Goal: Task Accomplishment & Management: Use online tool/utility

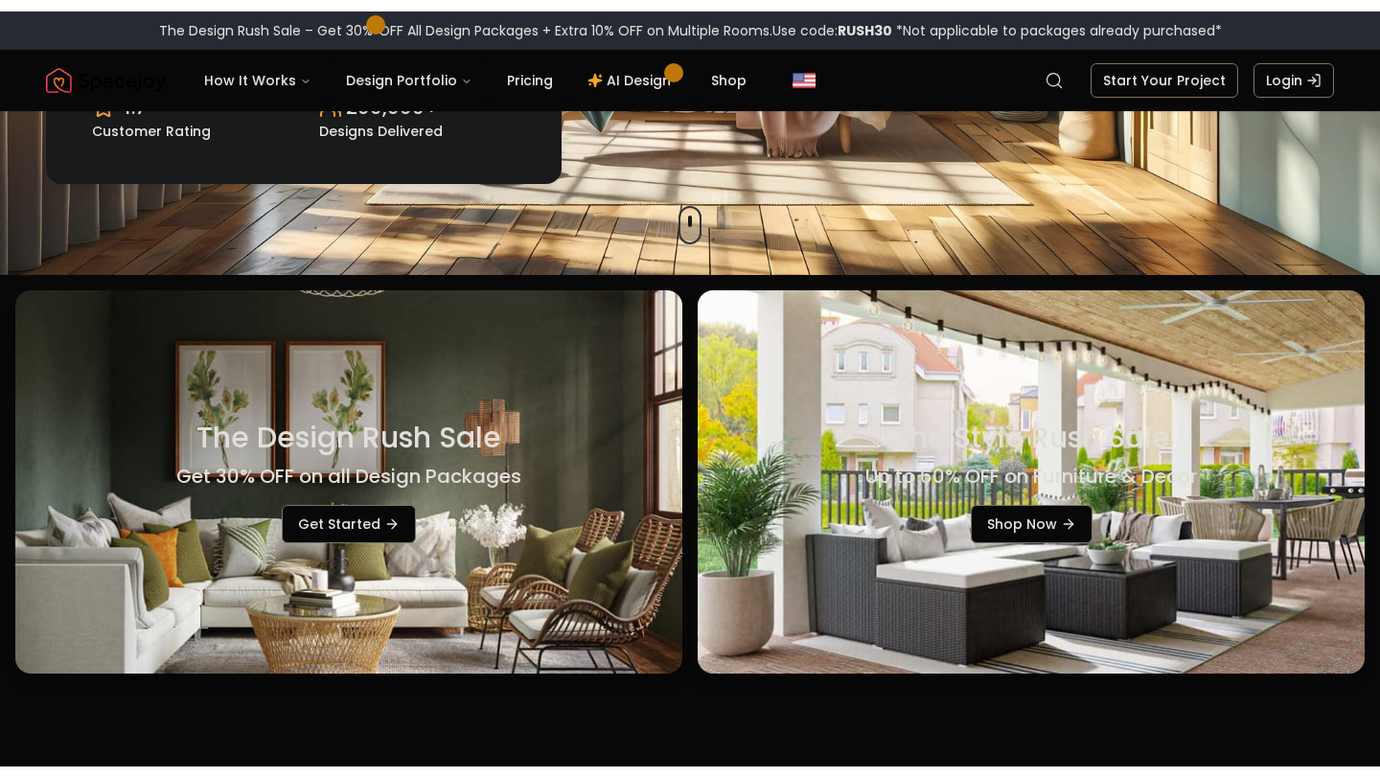
scroll to position [508, 0]
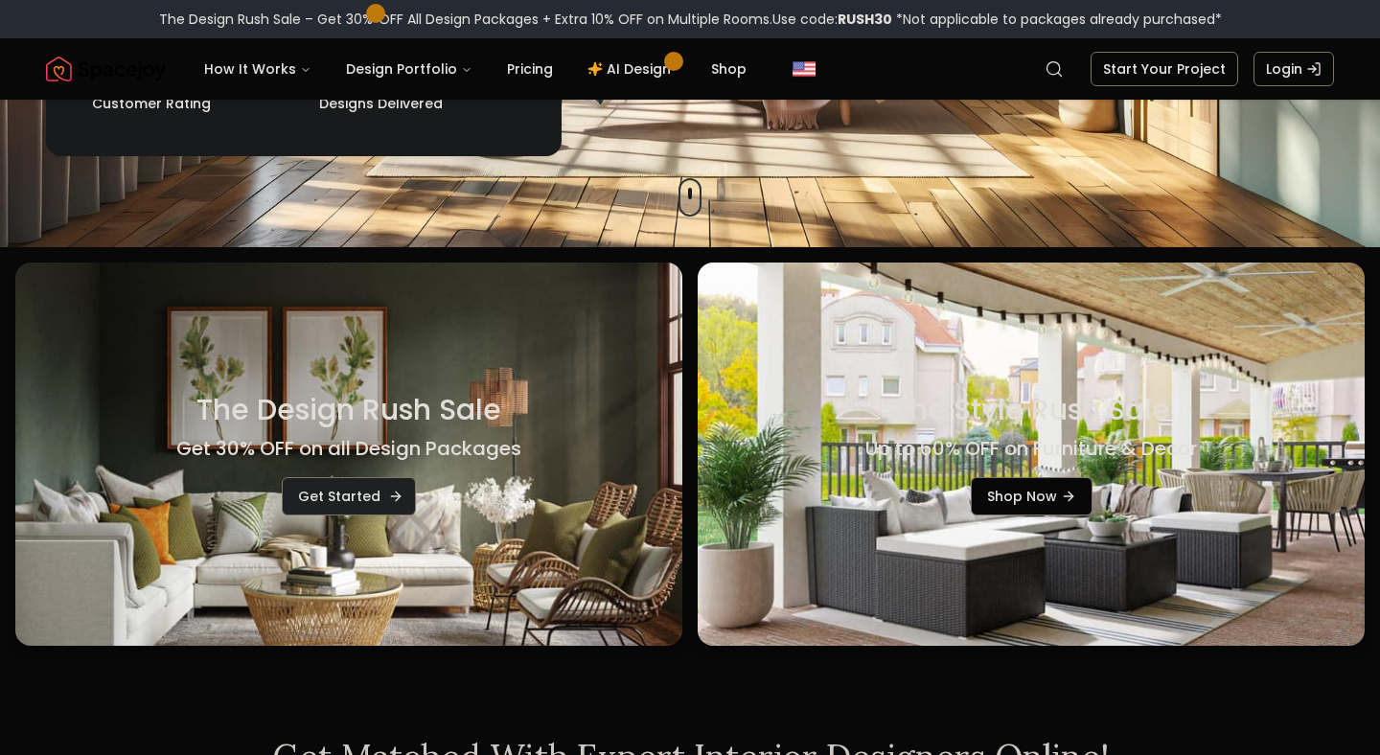
click at [352, 492] on link "Get Started" at bounding box center [349, 496] width 134 height 38
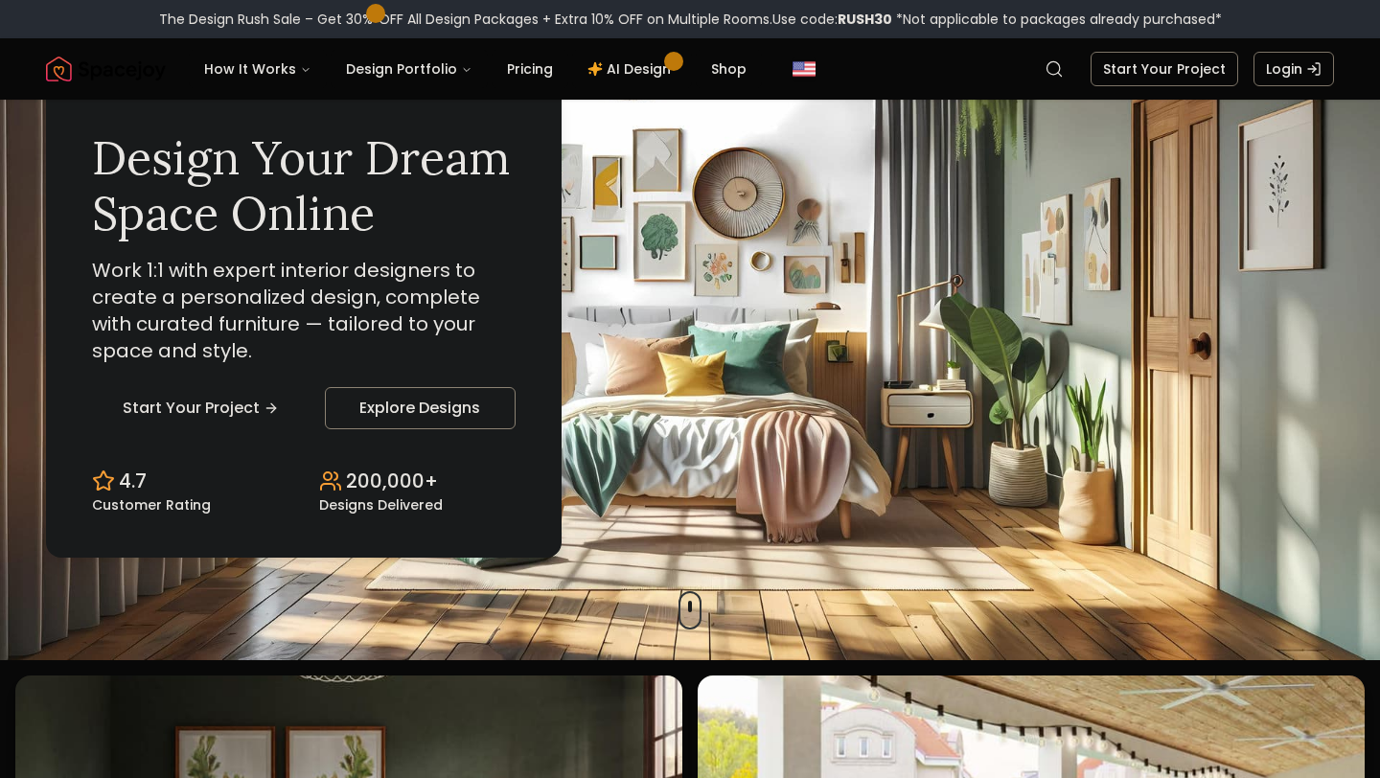
scroll to position [26, 0]
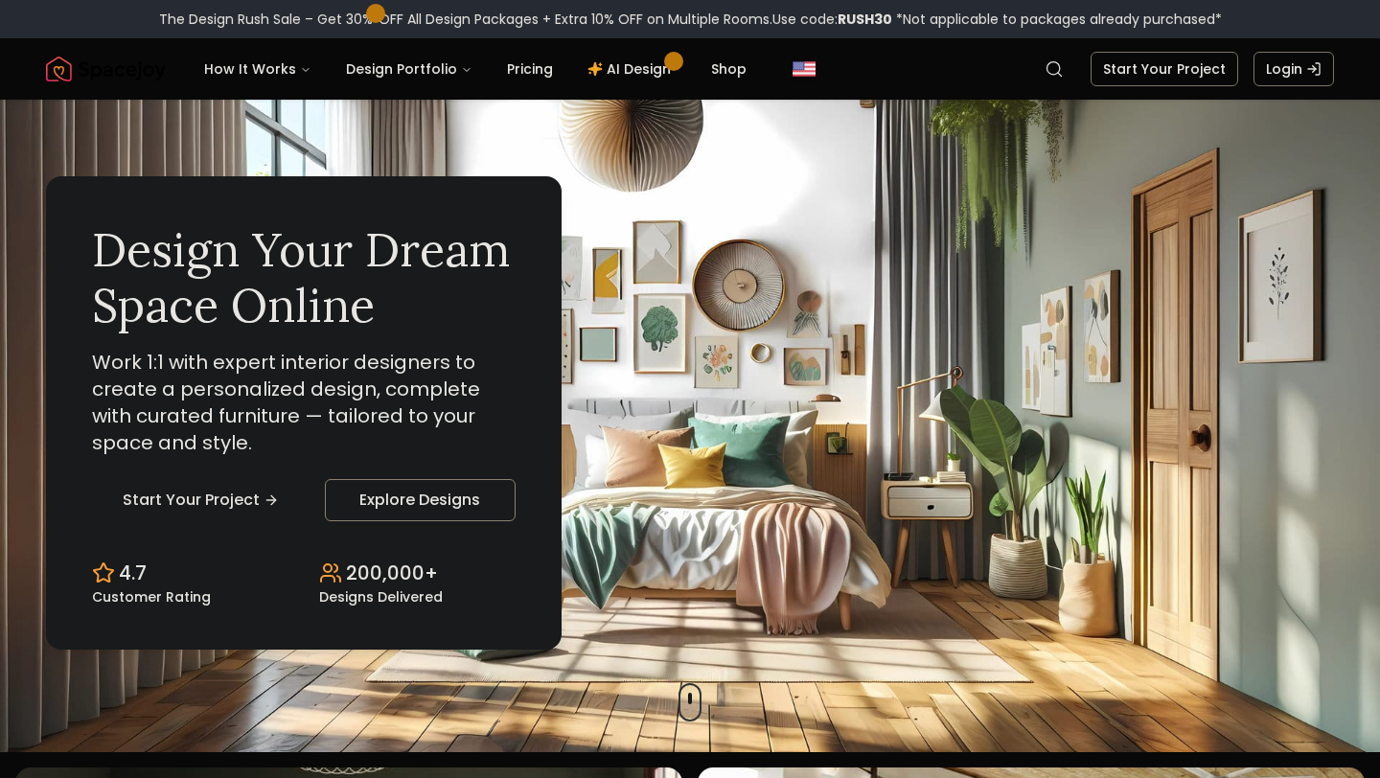
click at [702, 690] on div "Design Your Dream Space Online Work 1:1 with expert interior designers to creat…" at bounding box center [690, 413] width 1380 height 679
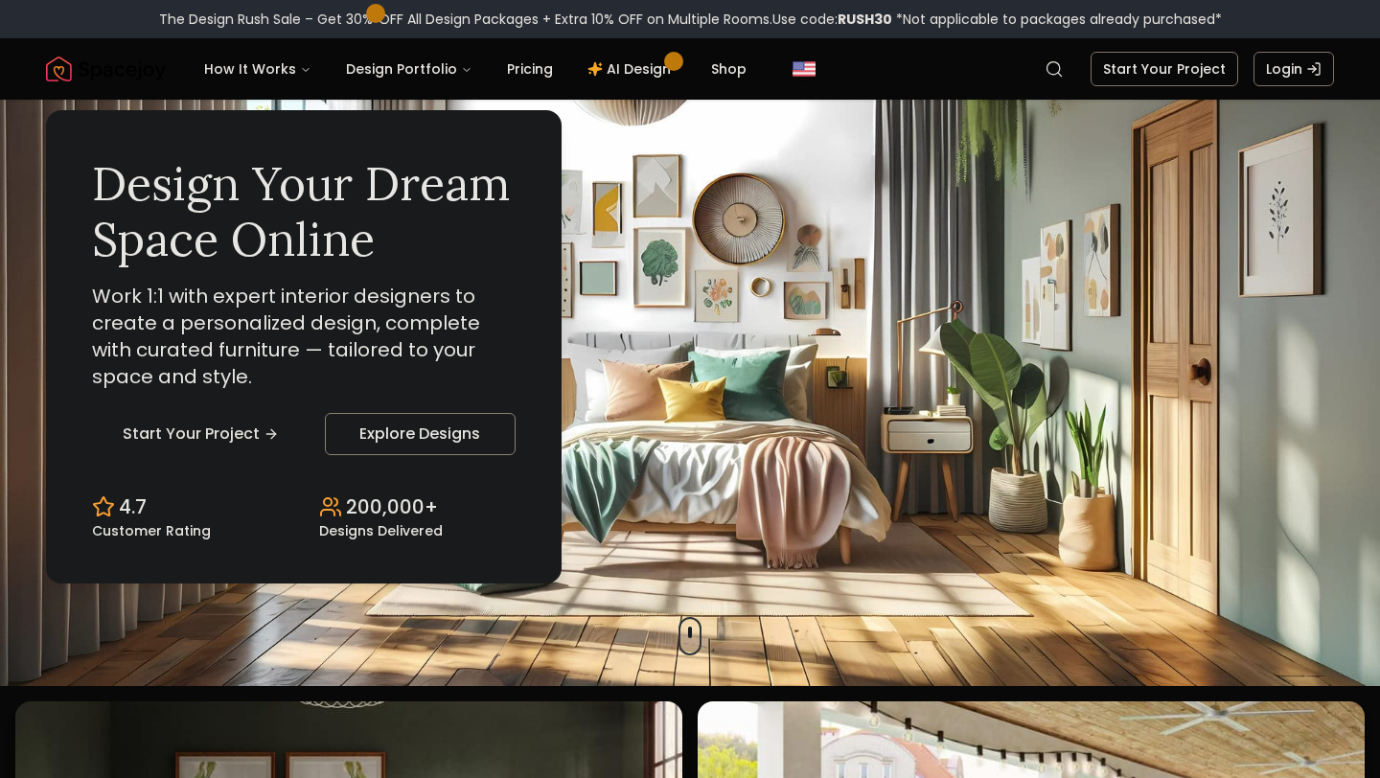
scroll to position [0, 0]
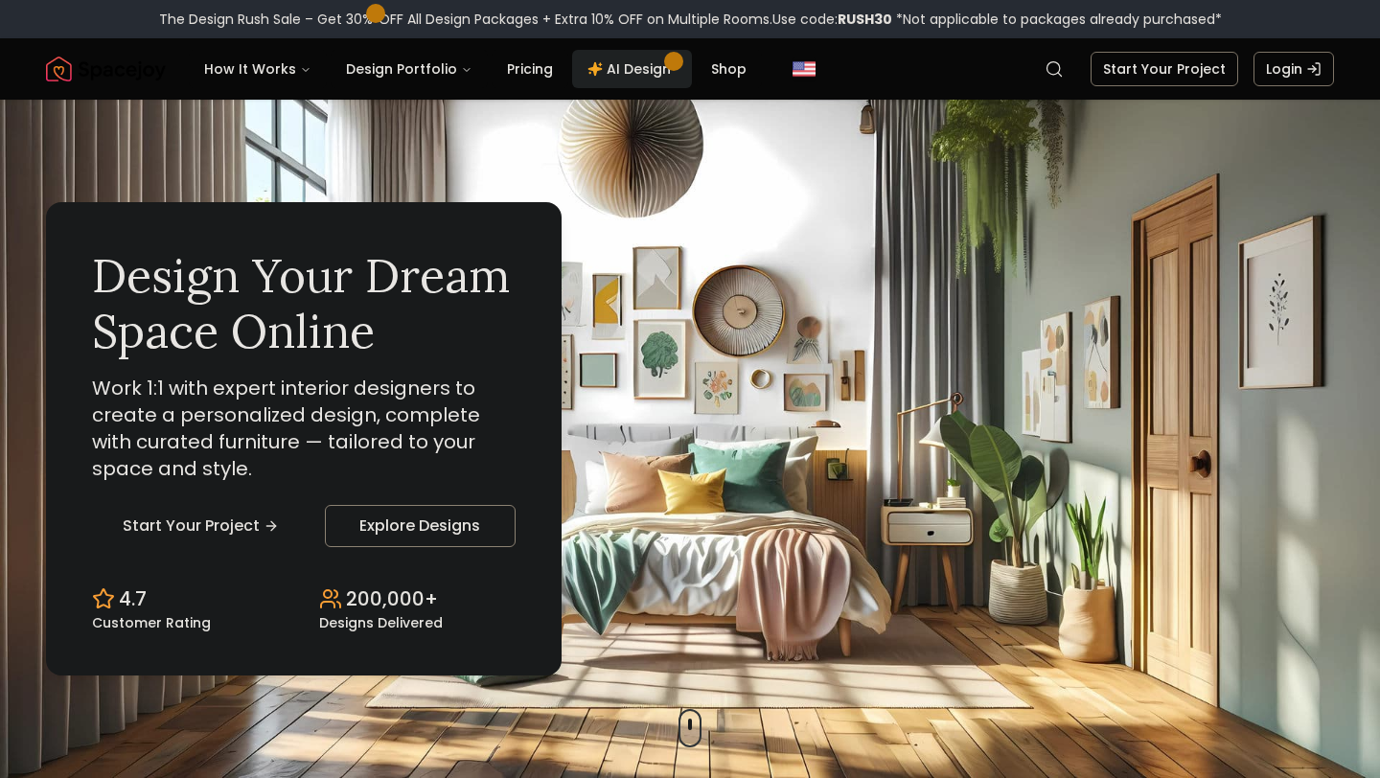
click at [633, 70] on link "AI Design" at bounding box center [632, 69] width 120 height 38
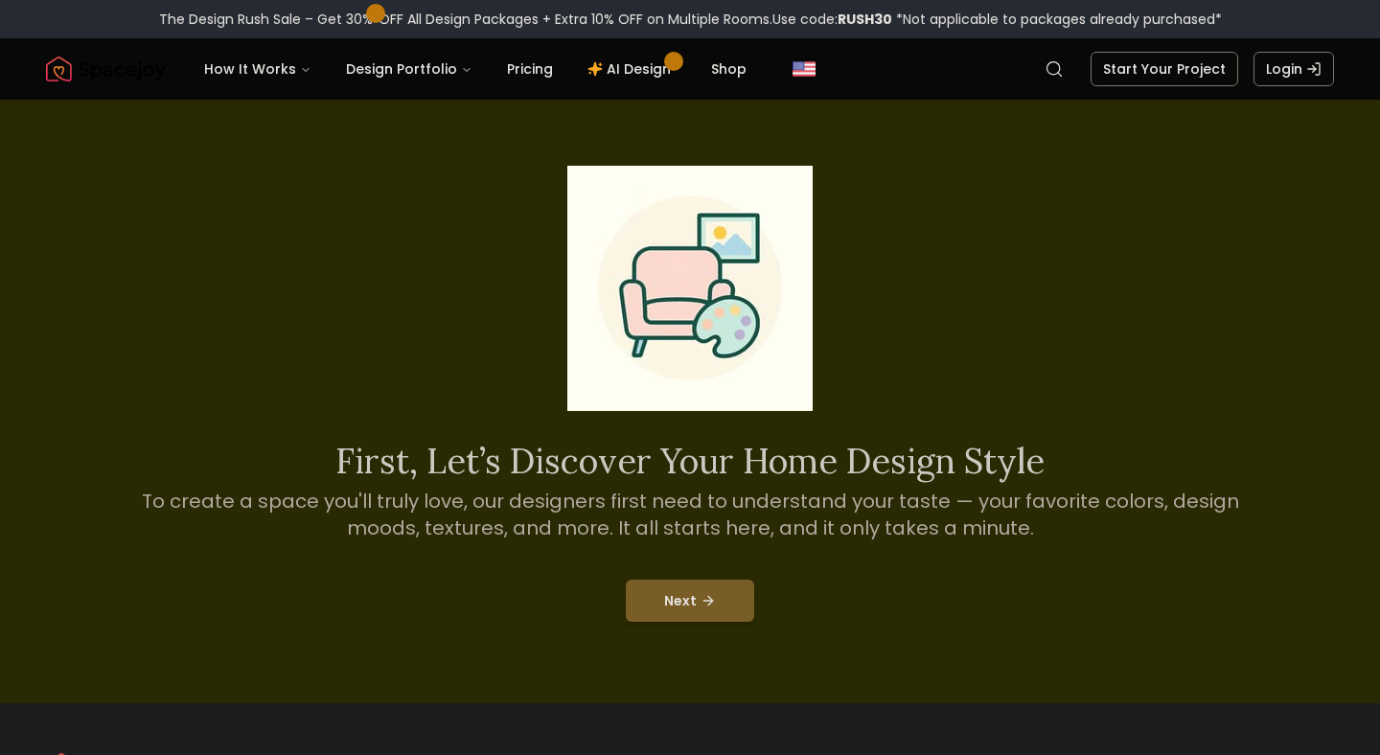
click at [682, 593] on button "Next" at bounding box center [690, 601] width 128 height 42
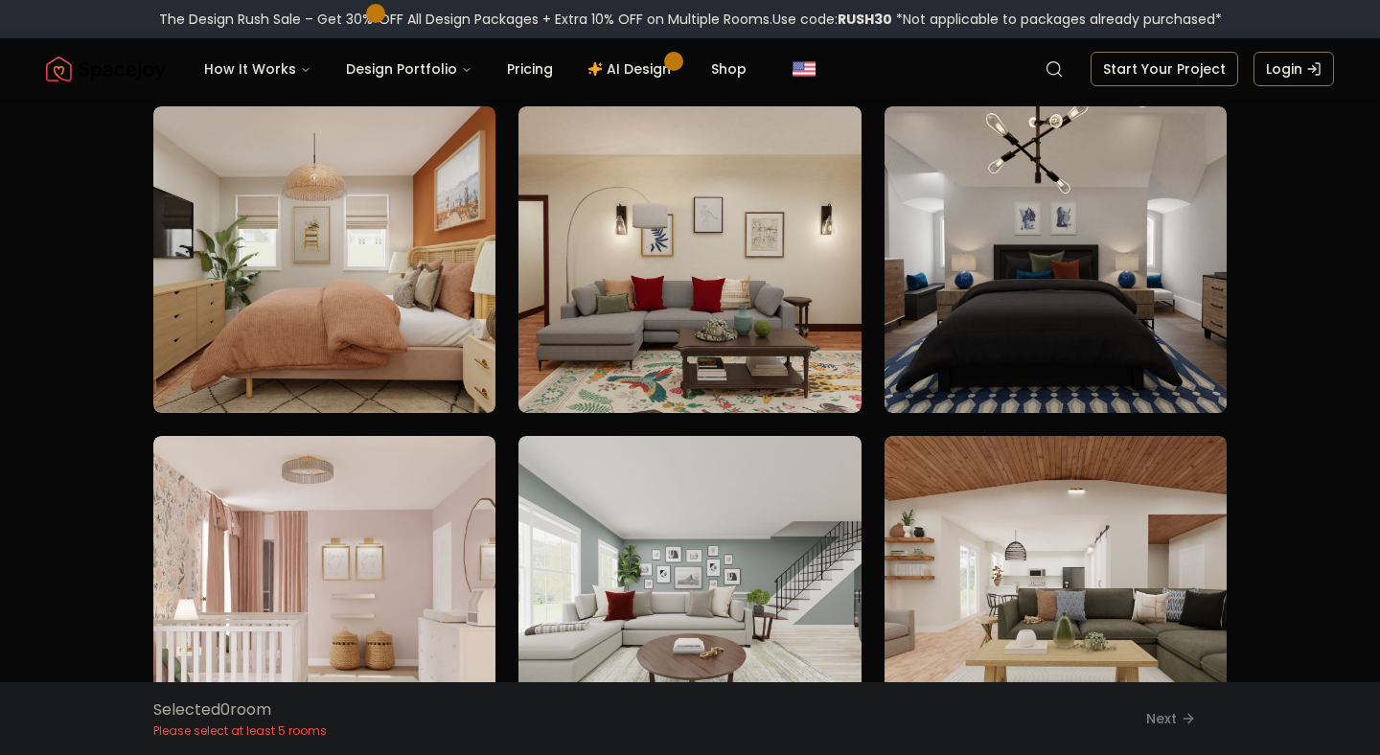
scroll to position [1806, 0]
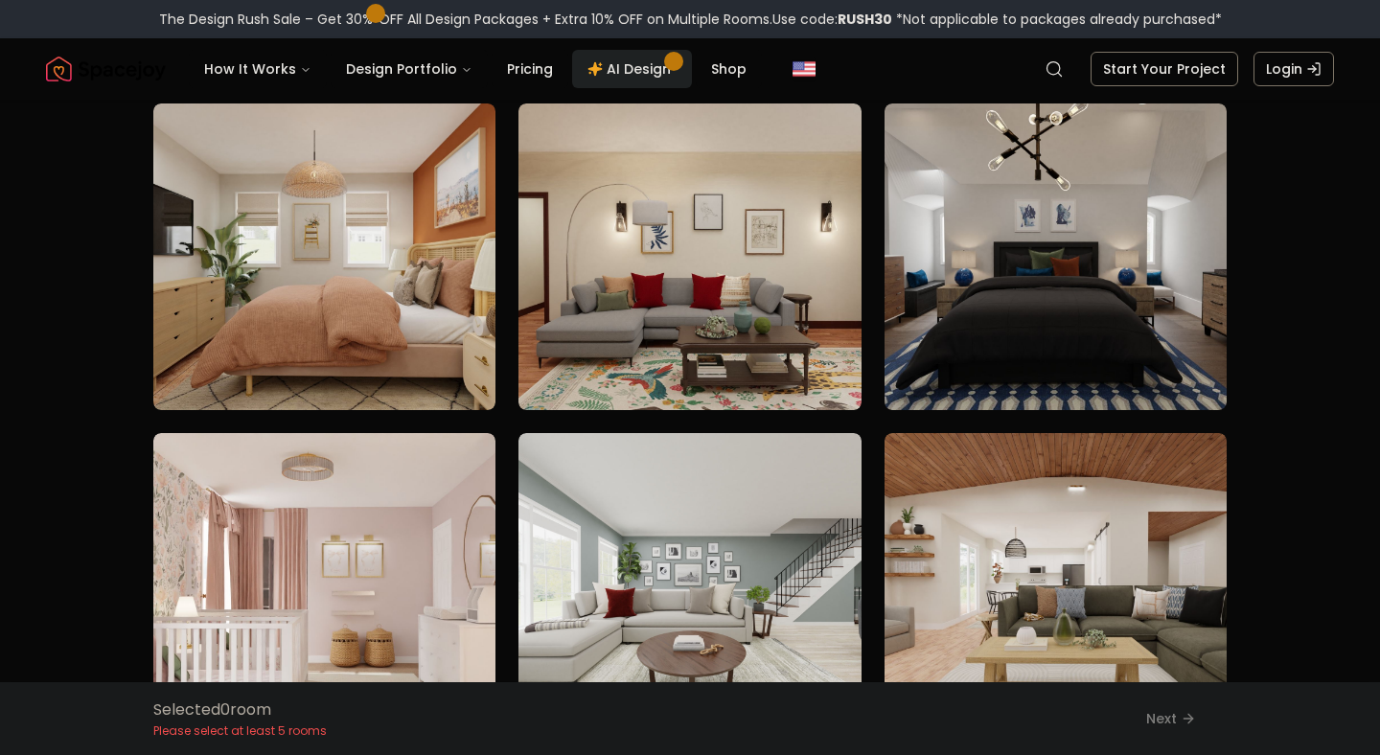
click at [620, 72] on link "AI Design" at bounding box center [632, 69] width 120 height 38
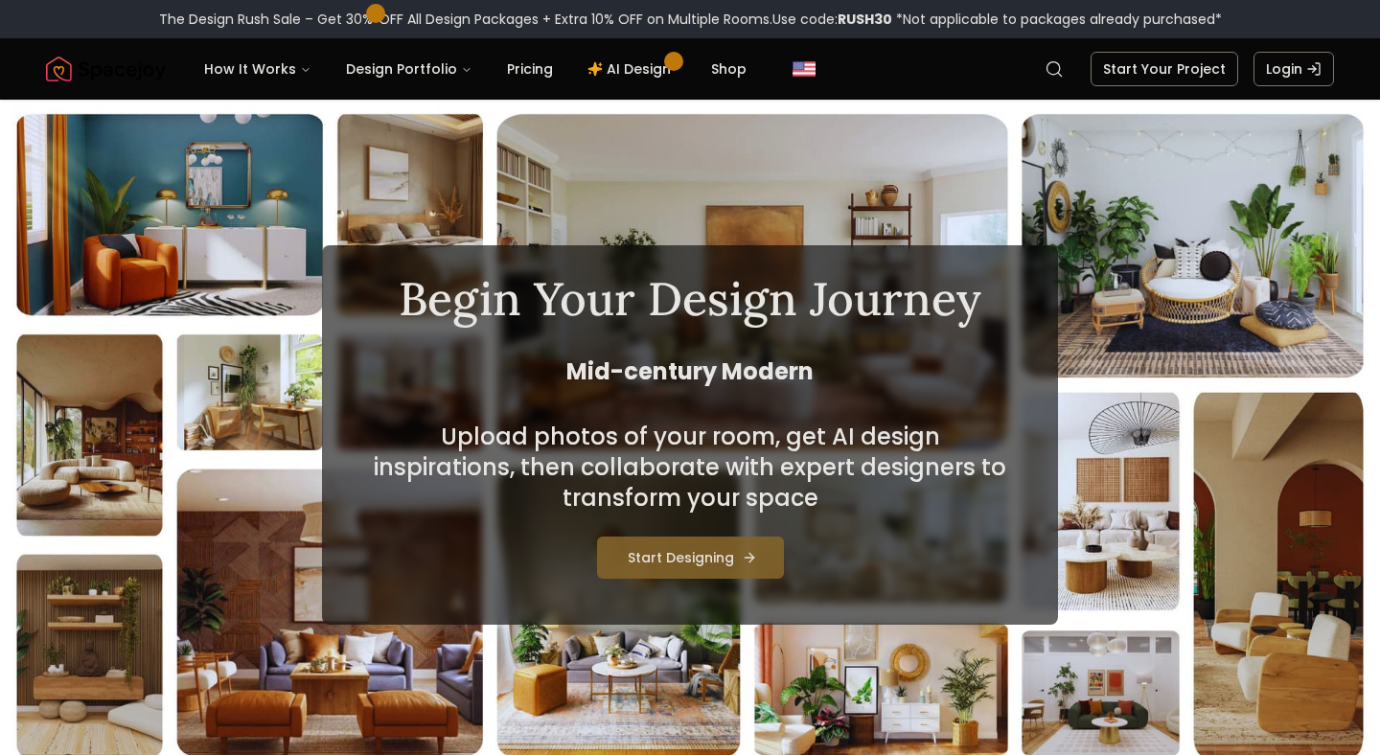
click at [691, 560] on button "Start Designing" at bounding box center [690, 558] width 187 height 42
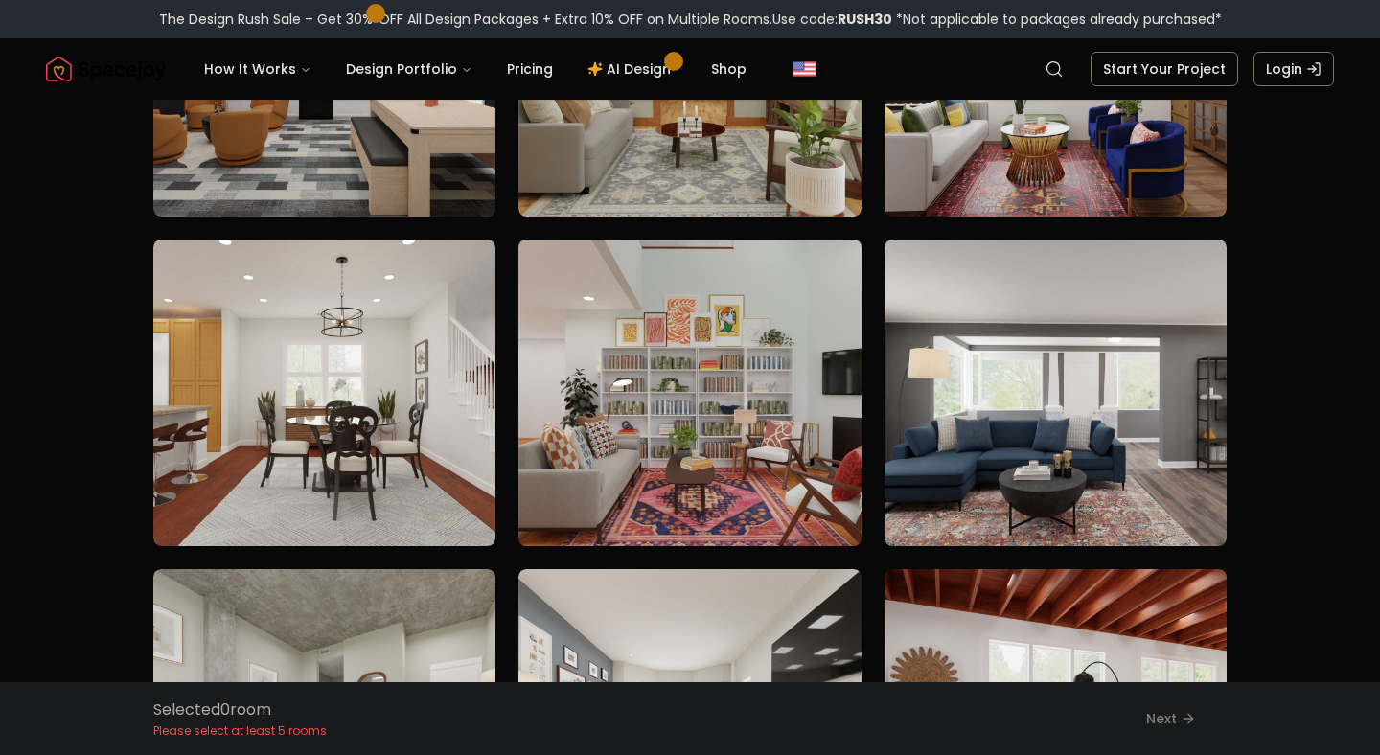
scroll to position [347, 0]
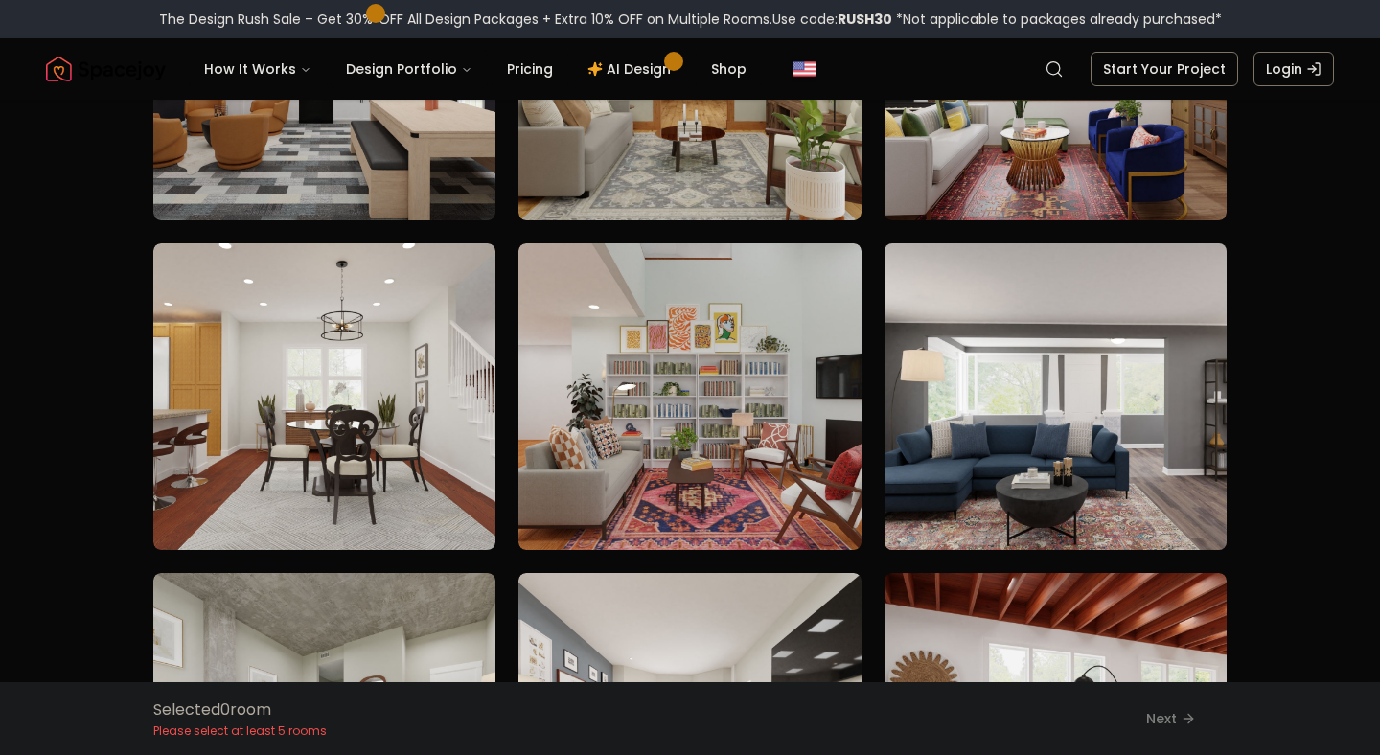
click at [1038, 408] on img at bounding box center [1055, 397] width 359 height 322
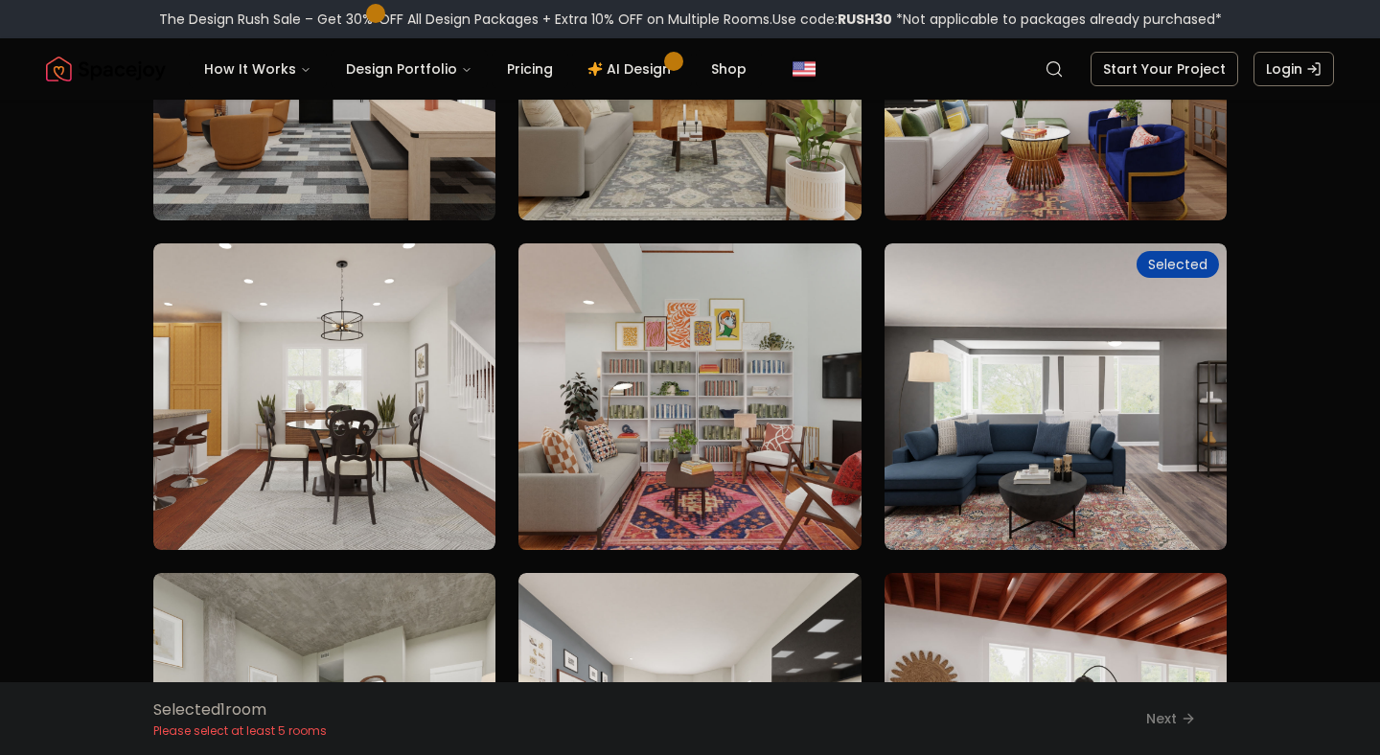
click at [692, 467] on img at bounding box center [689, 397] width 359 height 322
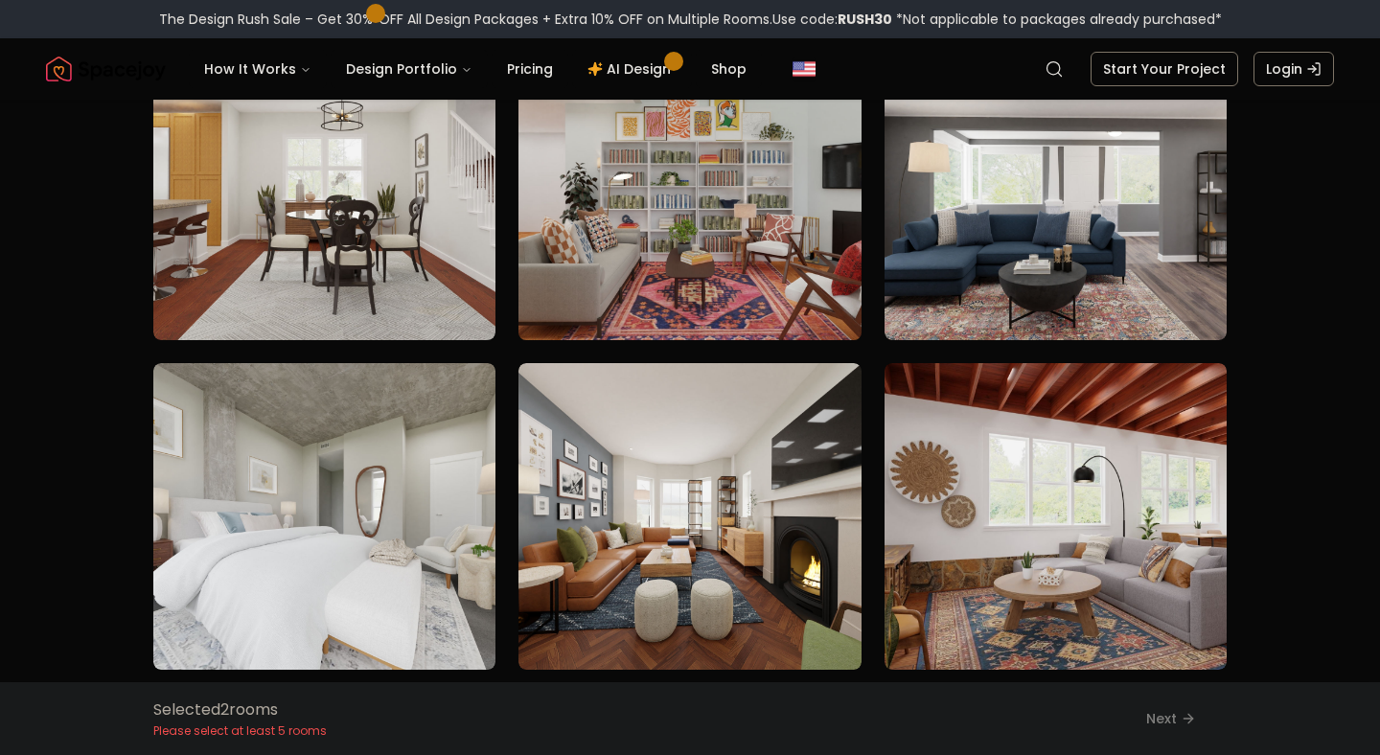
scroll to position [524, 0]
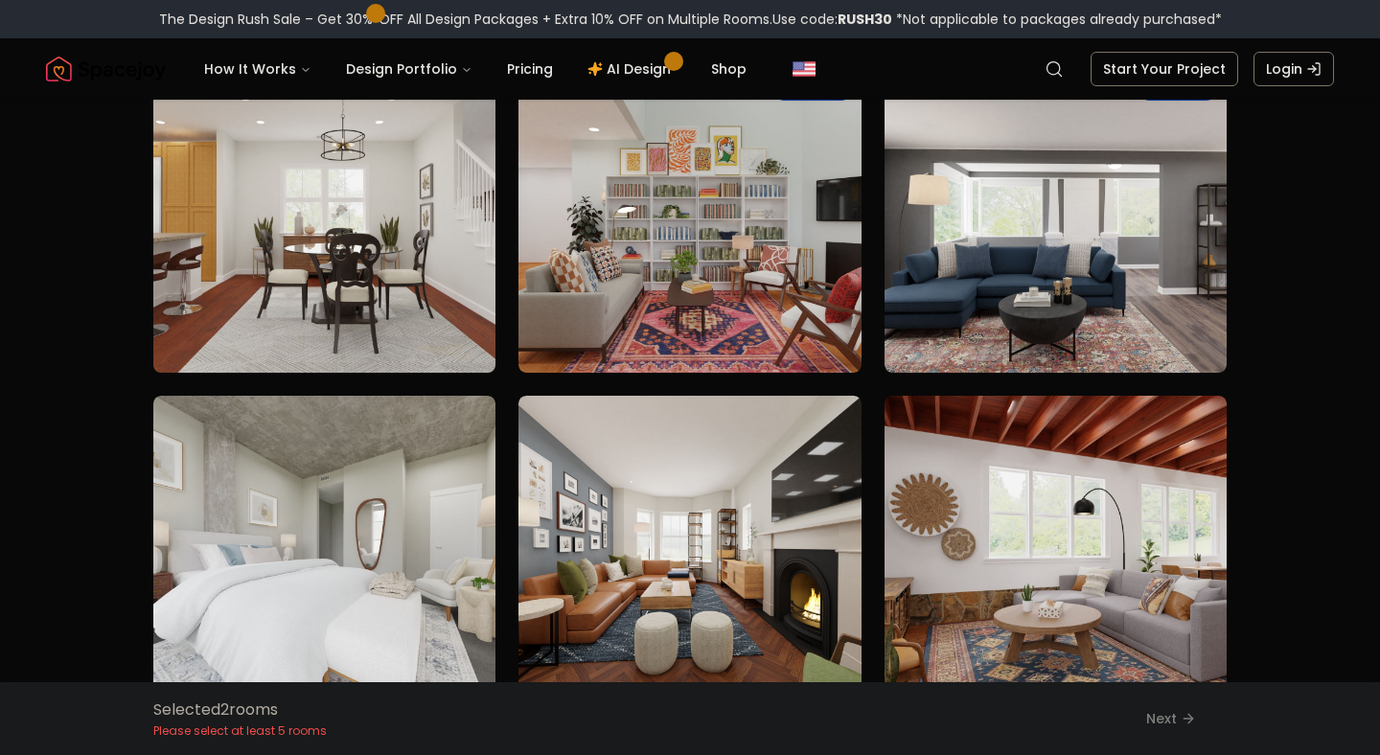
click at [255, 229] on img at bounding box center [324, 219] width 359 height 322
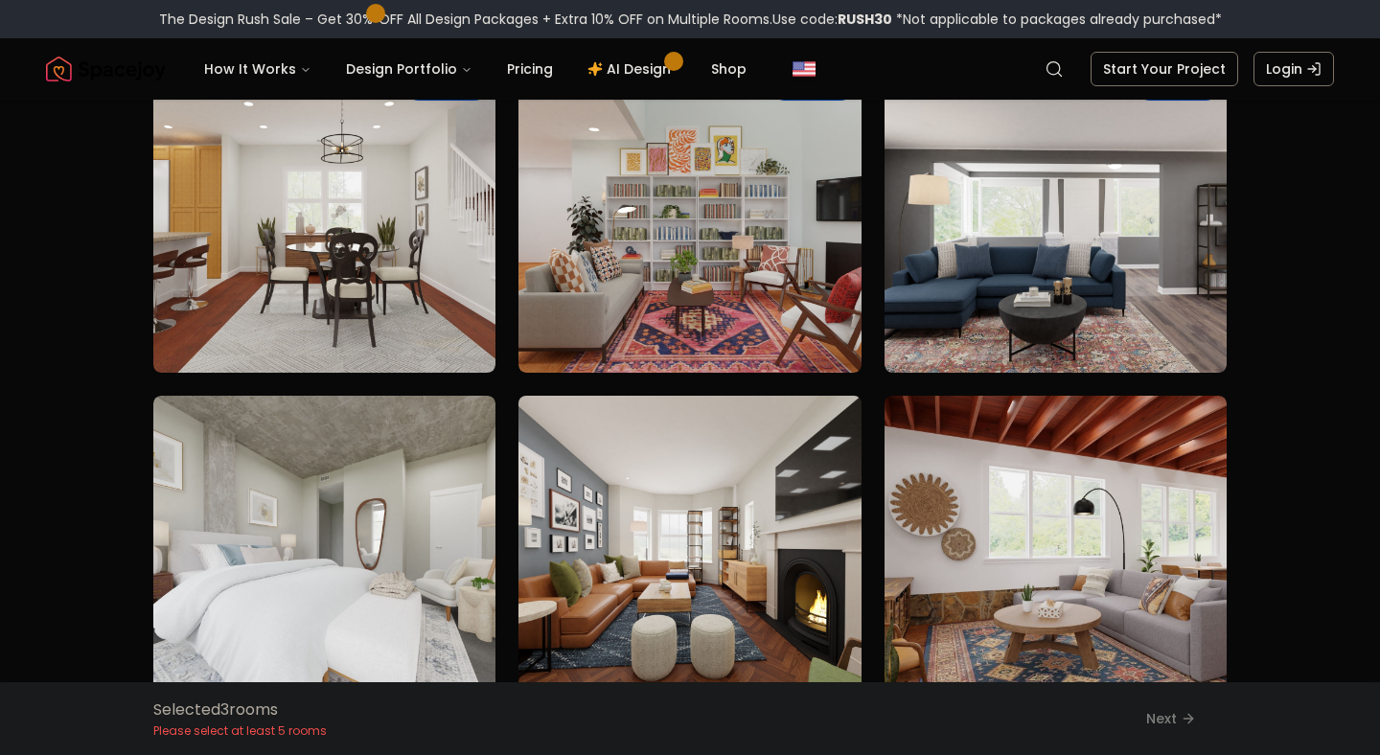
click at [699, 613] on img at bounding box center [689, 549] width 359 height 322
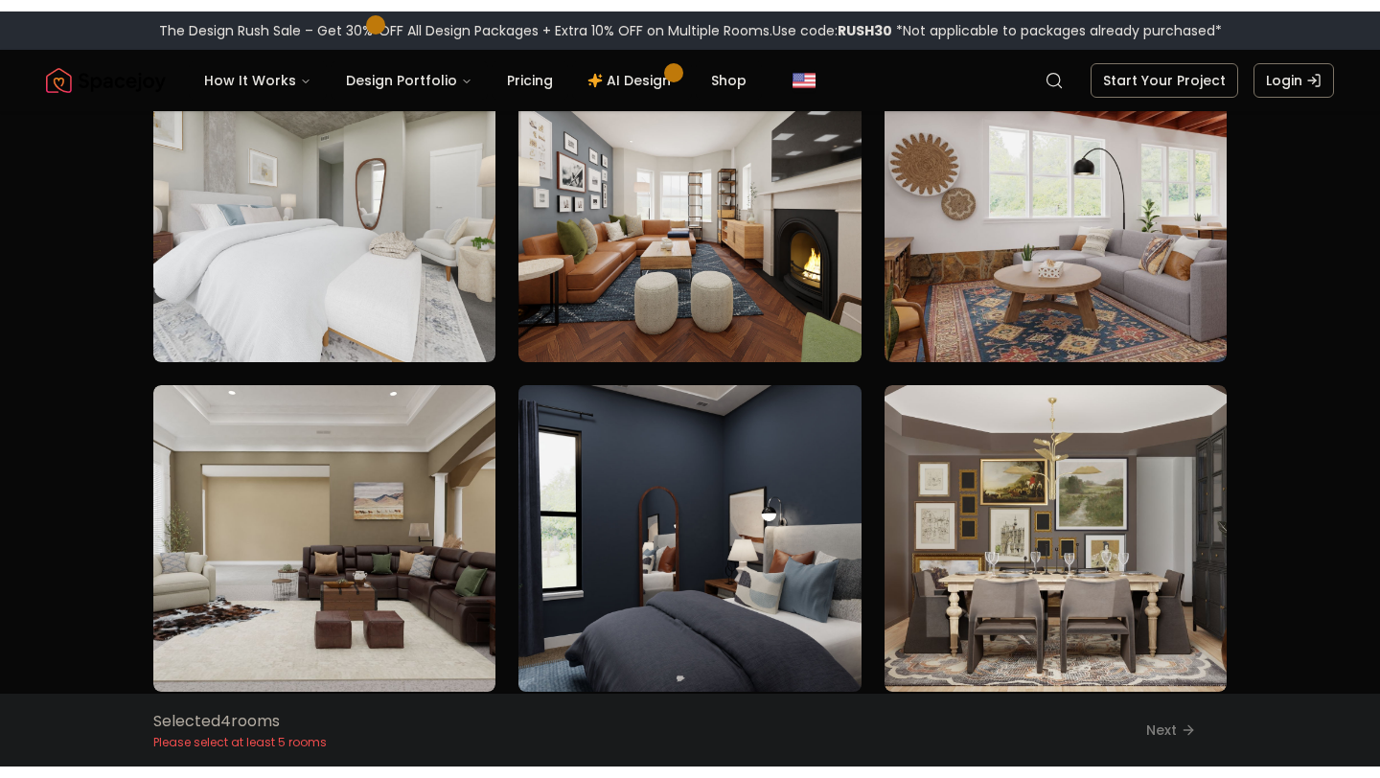
scroll to position [0, 0]
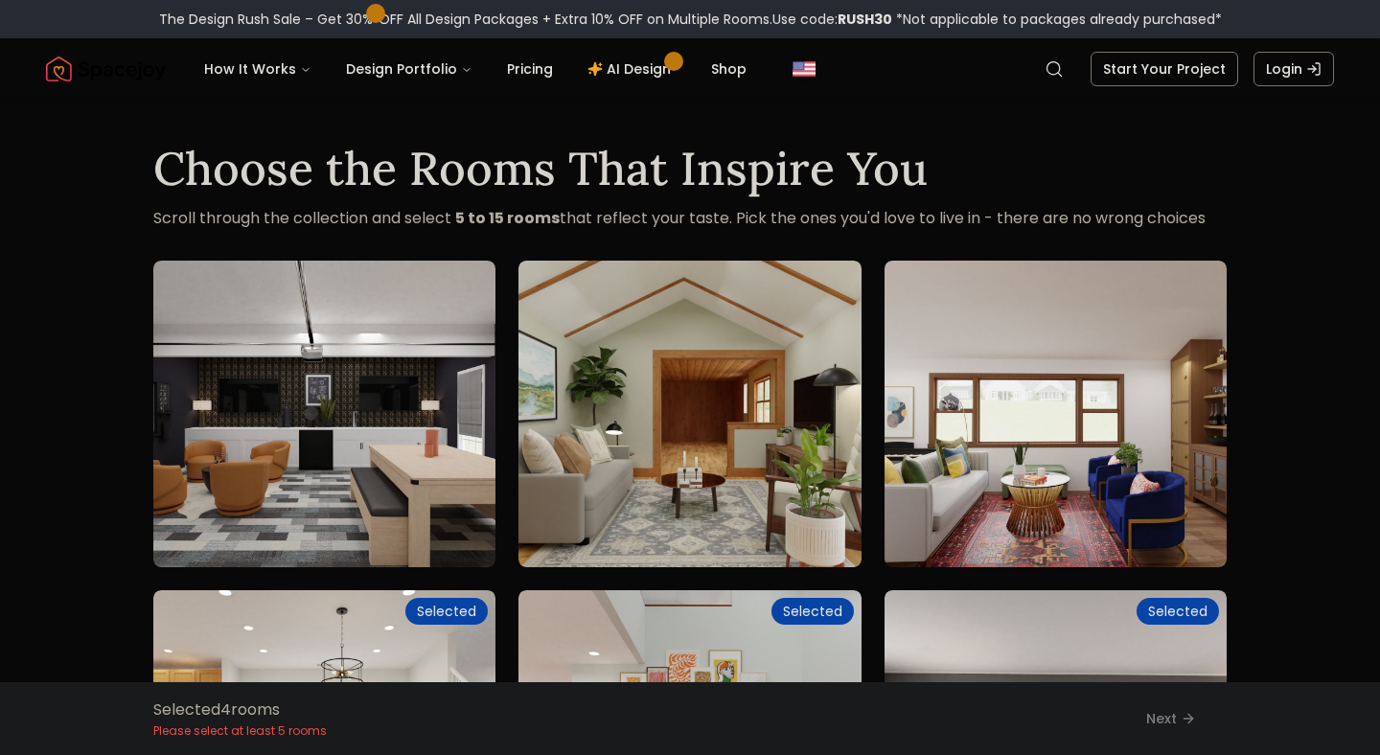
click at [1170, 715] on div "Selected 4 room s Please select at least 5 rooms Next" at bounding box center [690, 718] width 1104 height 73
click at [1167, 717] on div "Selected 4 room s Please select at least 5 rooms Next" at bounding box center [690, 718] width 1104 height 73
click at [1167, 718] on div "Selected 4 room s Please select at least 5 rooms Next" at bounding box center [690, 718] width 1104 height 73
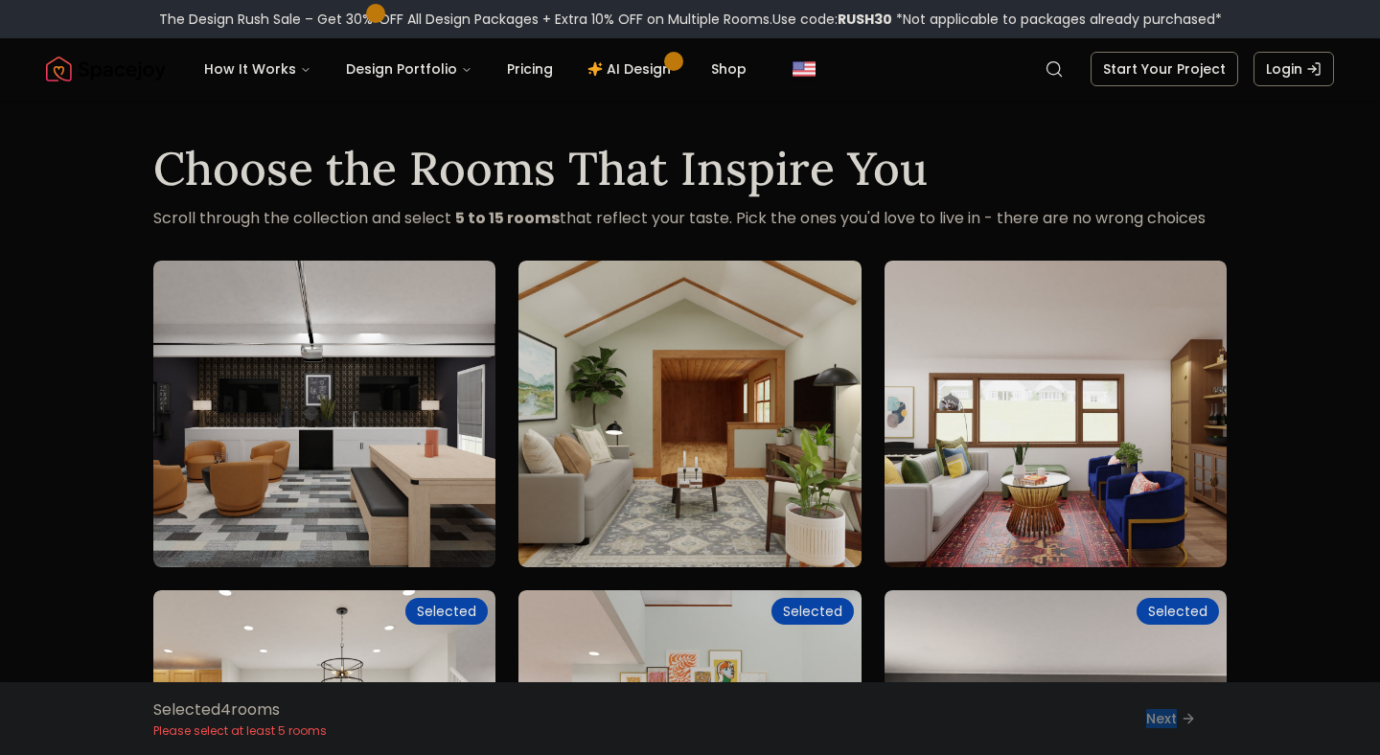
click at [1167, 718] on div "Selected 4 room s Please select at least 5 rooms Next" at bounding box center [690, 718] width 1104 height 73
click at [1205, 714] on div "Selected 4 room s Please select at least 5 rooms Next" at bounding box center [690, 718] width 1104 height 73
click at [1178, 725] on div "Selected 4 room s Please select at least 5 rooms Next" at bounding box center [690, 718] width 1104 height 73
click at [1170, 710] on div "Selected 4 room s Please select at least 5 rooms Next" at bounding box center [690, 718] width 1104 height 73
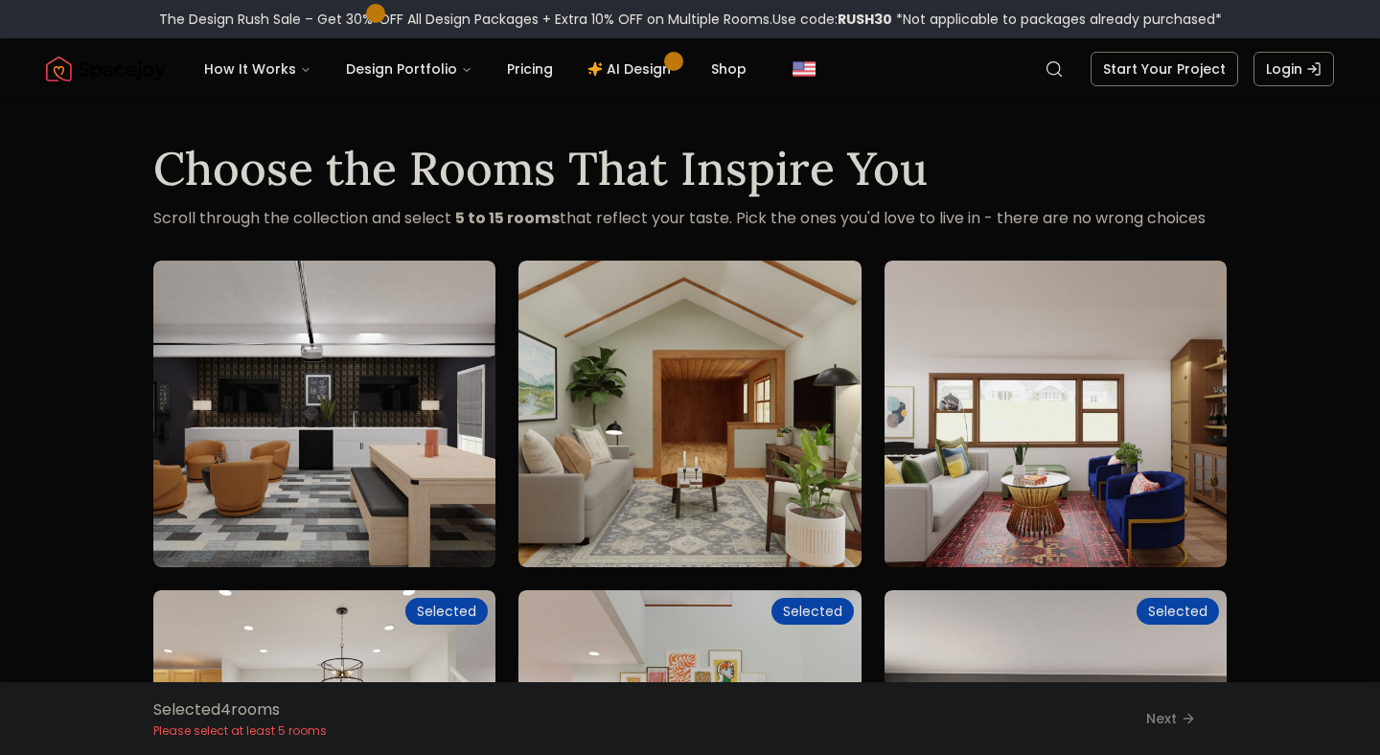
click at [1170, 710] on div "Selected 4 room s Please select at least 5 rooms Next" at bounding box center [690, 718] width 1104 height 73
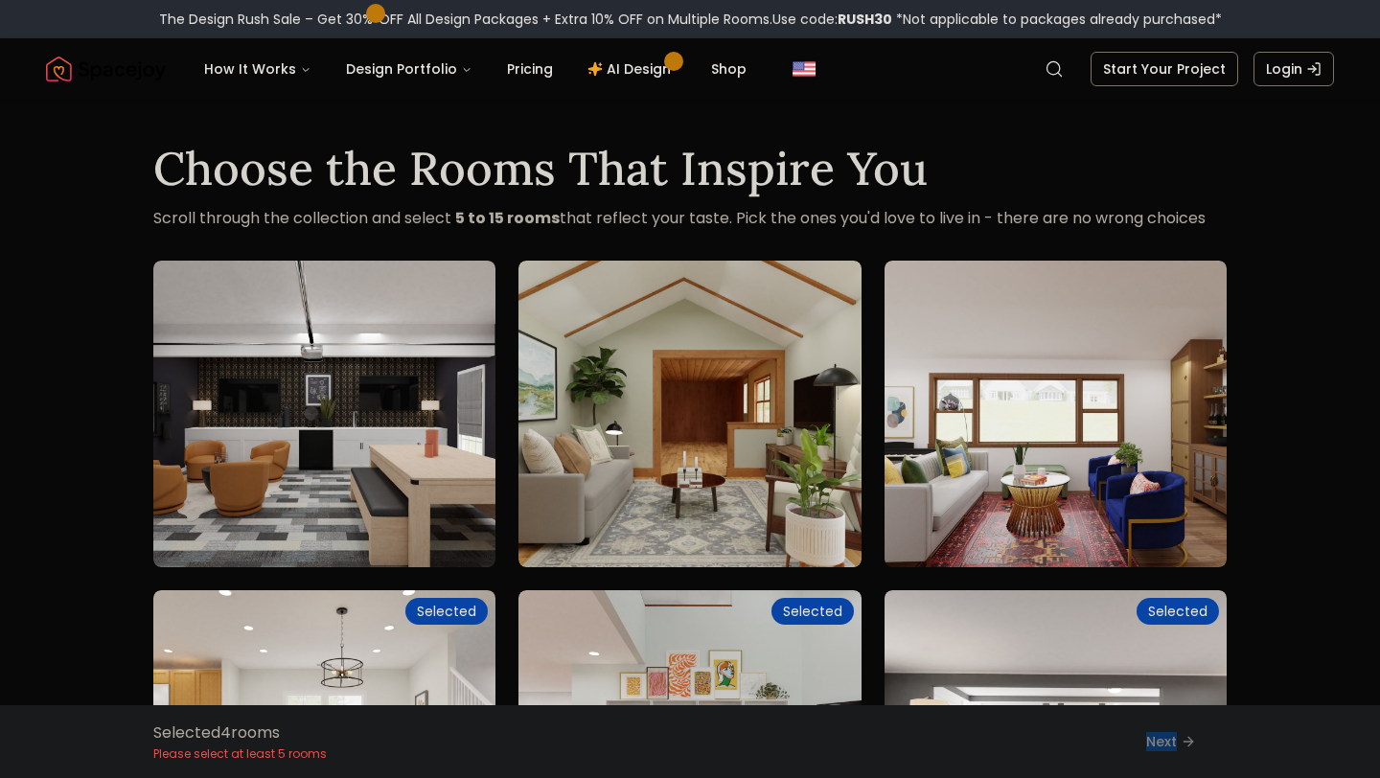
click at [1183, 743] on div "Selected 4 room s Please select at least 5 rooms Next" at bounding box center [690, 741] width 1104 height 73
click at [1187, 740] on div "Selected 4 room s Please select at least 5 rooms Next" at bounding box center [690, 741] width 1104 height 73
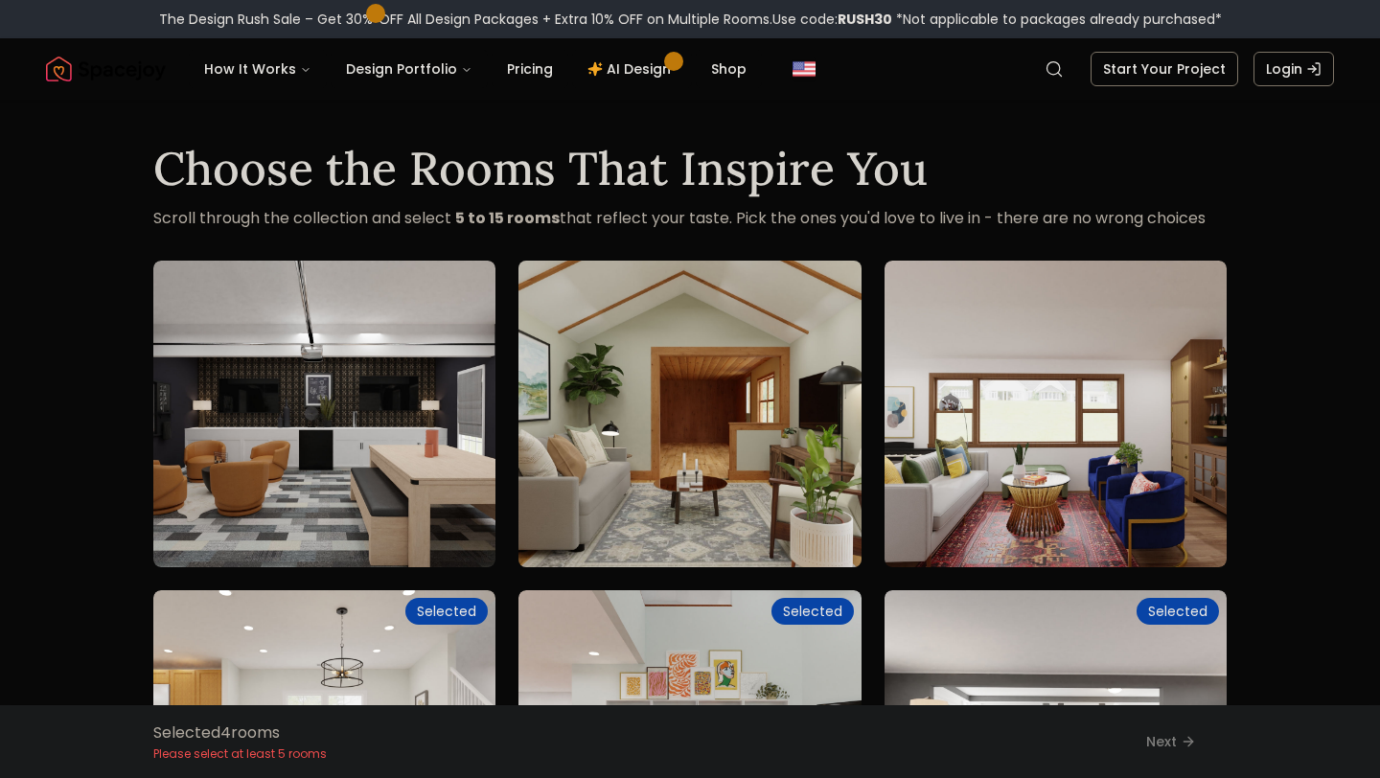
click at [679, 443] on img at bounding box center [689, 414] width 359 height 322
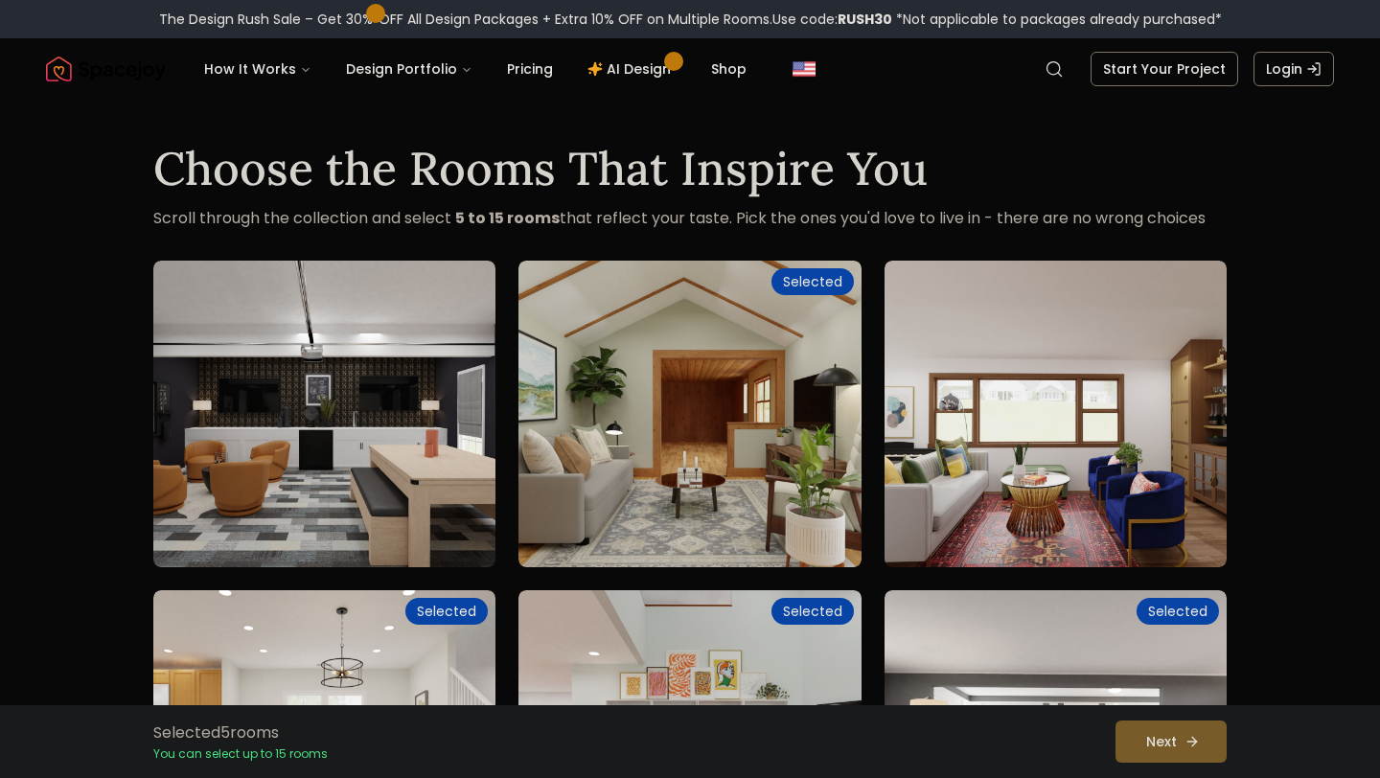
click at [1162, 733] on button "Next" at bounding box center [1171, 742] width 111 height 42
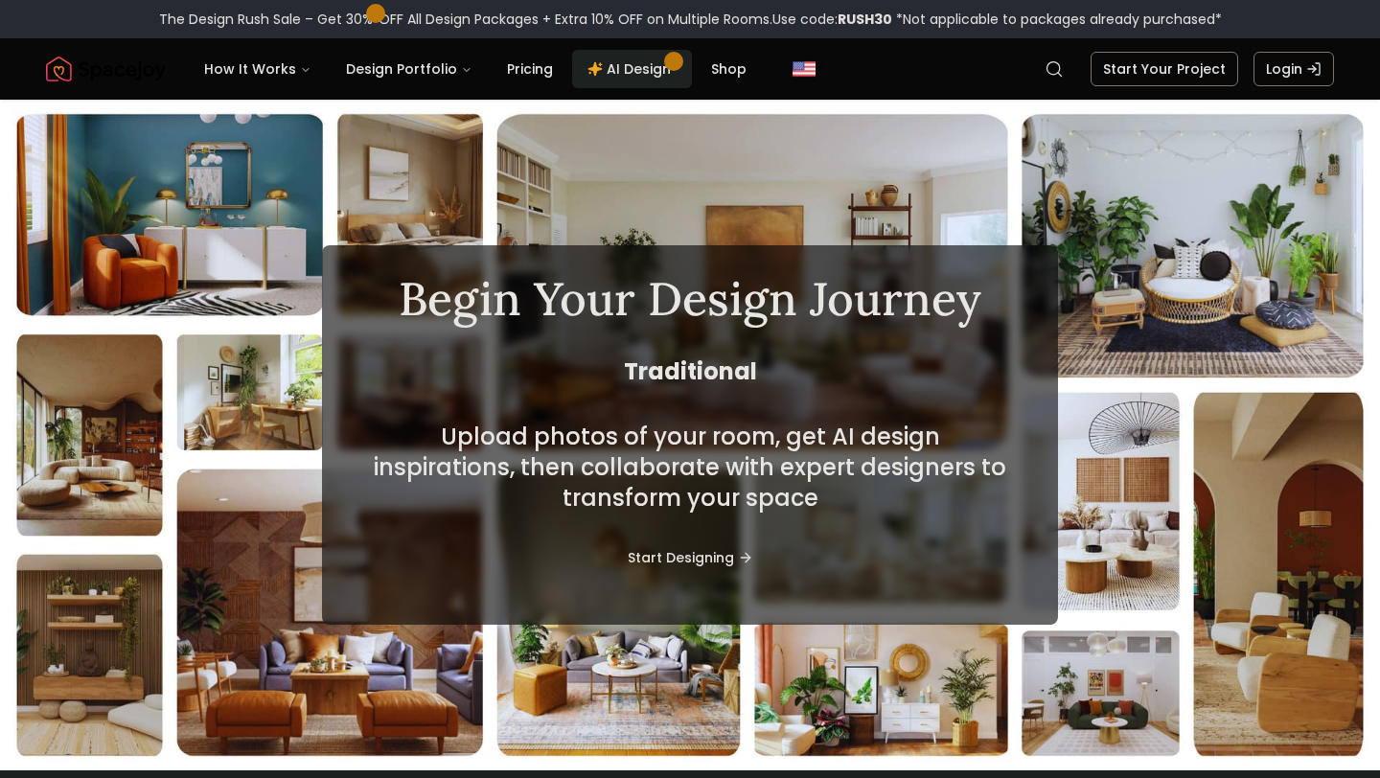
click at [618, 65] on link "AI Design" at bounding box center [632, 69] width 120 height 38
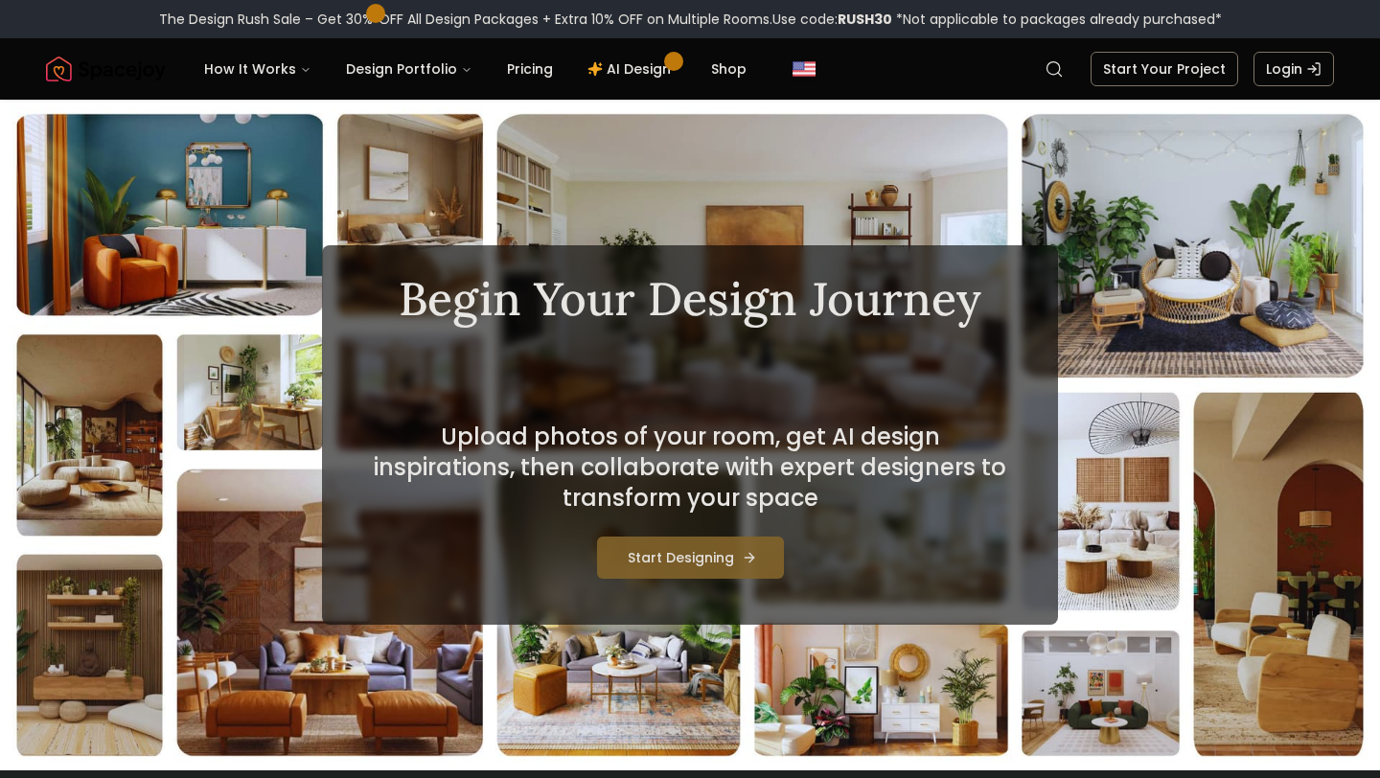
click at [695, 550] on button "Start Designing" at bounding box center [690, 558] width 187 height 42
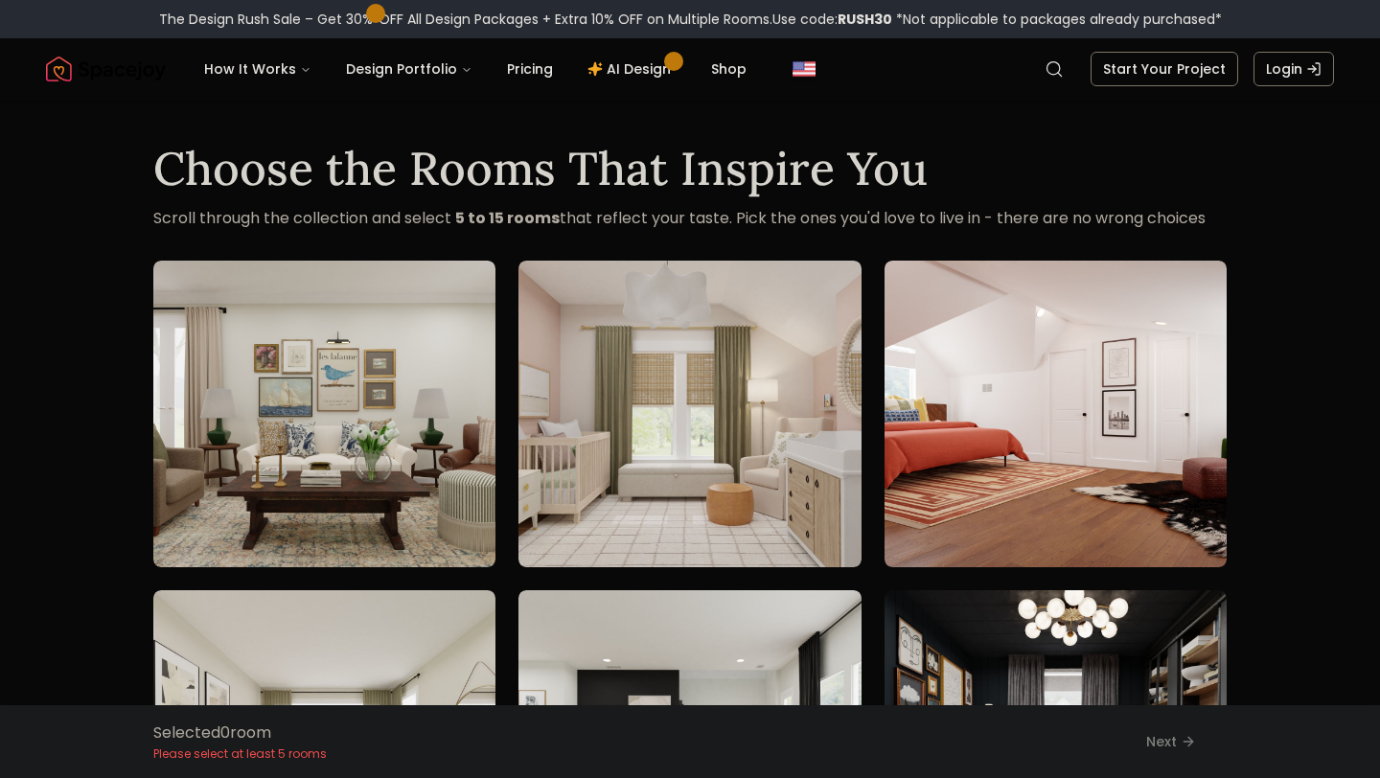
click at [370, 12] on span at bounding box center [375, 14] width 10 height 10
click at [371, 12] on span at bounding box center [376, 14] width 10 height 10
